Goal: Task Accomplishment & Management: Complete application form

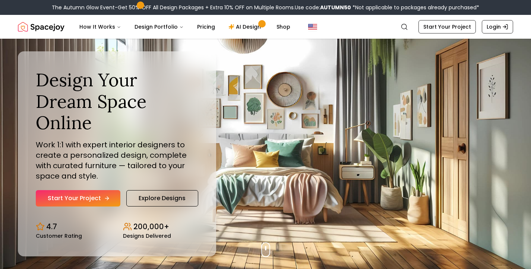
click at [94, 190] on link "Start Your Project" at bounding box center [78, 198] width 85 height 16
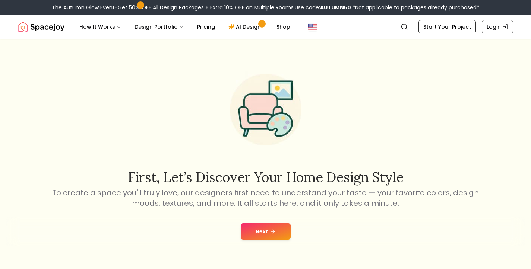
click at [272, 235] on button "Next" at bounding box center [266, 231] width 50 height 16
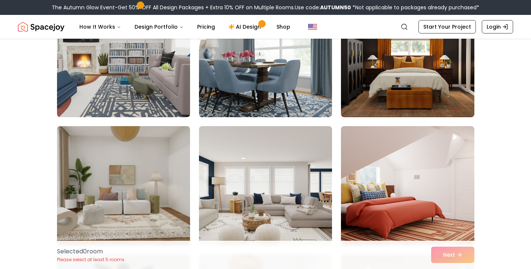
scroll to position [751, 0]
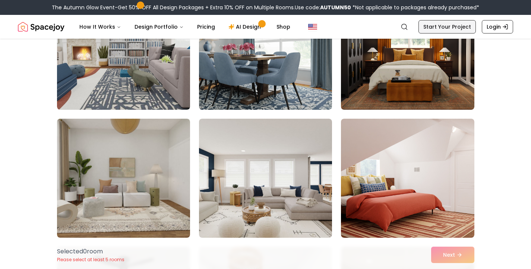
click at [459, 28] on link "Start Your Project" at bounding box center [446, 26] width 57 height 13
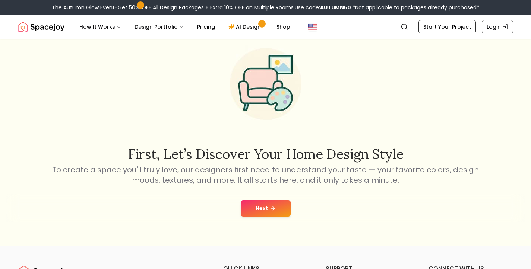
scroll to position [27, 0]
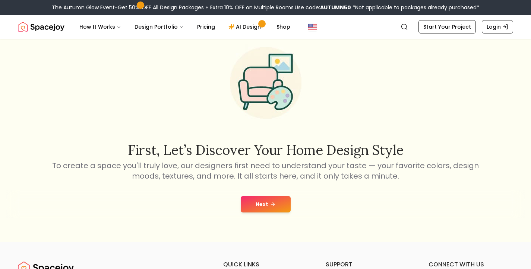
click at [281, 203] on button "Next" at bounding box center [266, 204] width 50 height 16
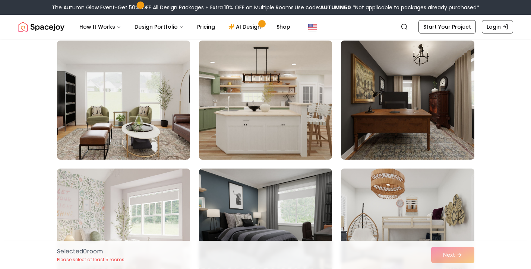
scroll to position [60, 0]
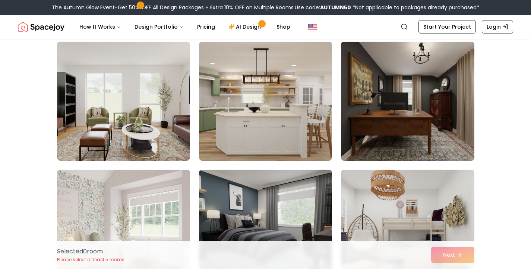
click at [443, 142] on img at bounding box center [407, 101] width 140 height 125
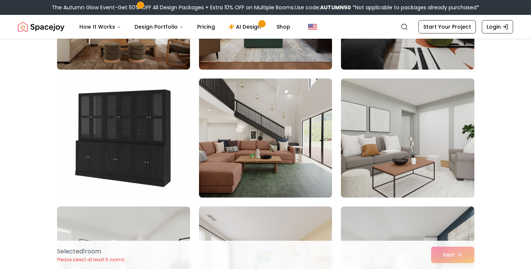
scroll to position [2458, 0]
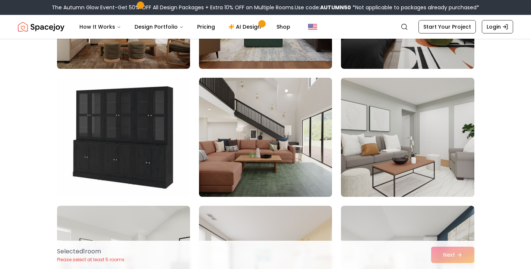
click at [141, 150] on img at bounding box center [124, 137] width 140 height 125
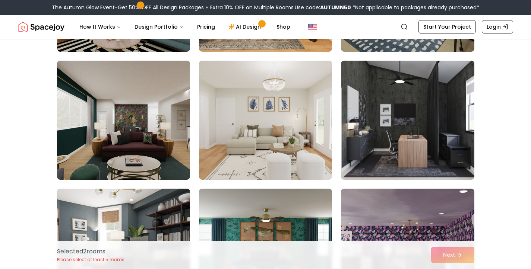
scroll to position [3499, 0]
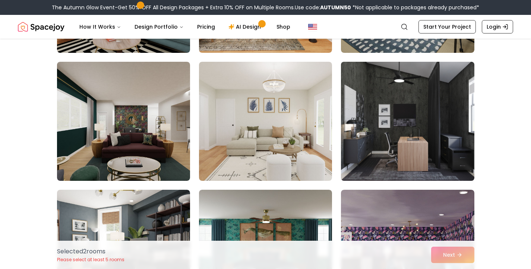
click at [411, 145] on img at bounding box center [407, 121] width 140 height 125
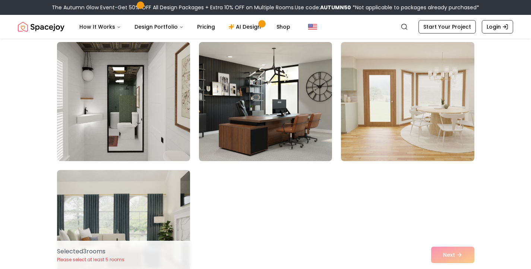
scroll to position [4143, 0]
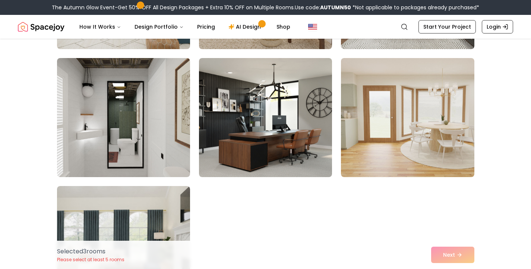
click at [454, 256] on div "Selected 3 room s Please select at least 5 rooms Next" at bounding box center [265, 255] width 429 height 28
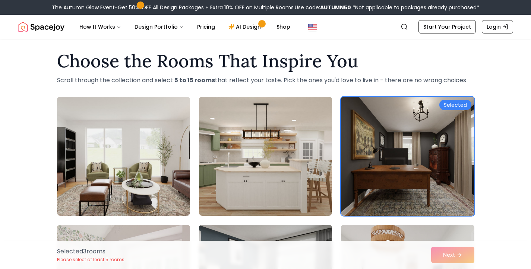
scroll to position [0, 0]
